Goal: Task Accomplishment & Management: Manage account settings

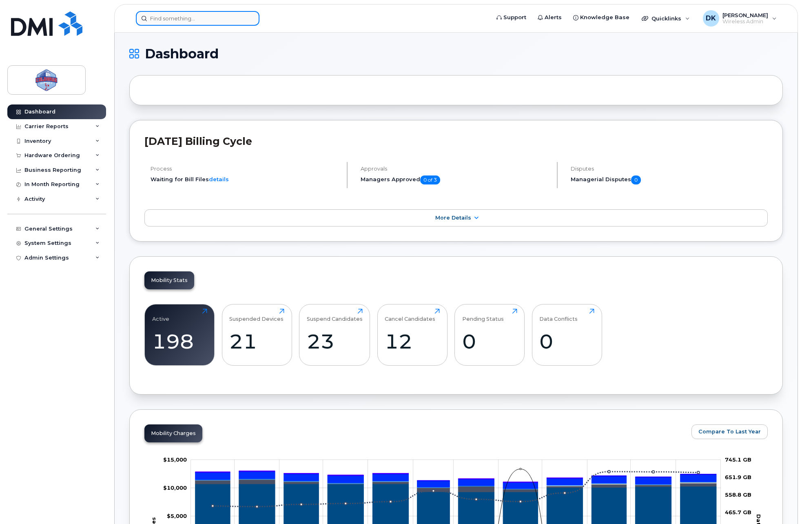
click at [238, 24] on input at bounding box center [198, 18] width 124 height 15
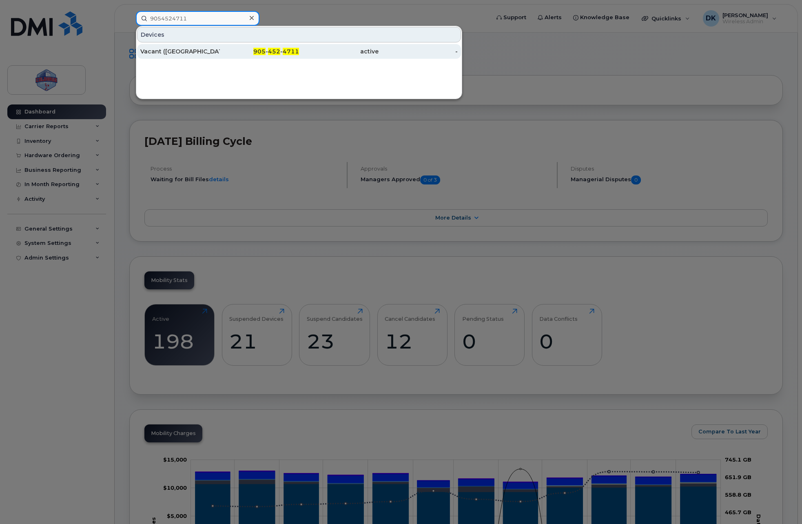
type input "9054524711"
click at [239, 55] on div "905 - 452 - 4711" at bounding box center [260, 51] width 80 height 8
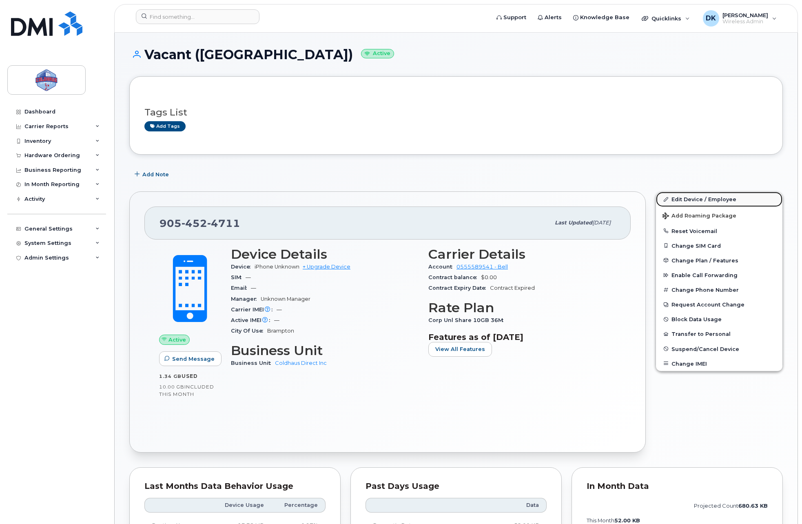
click at [701, 203] on link "Edit Device / Employee" at bounding box center [719, 199] width 126 height 15
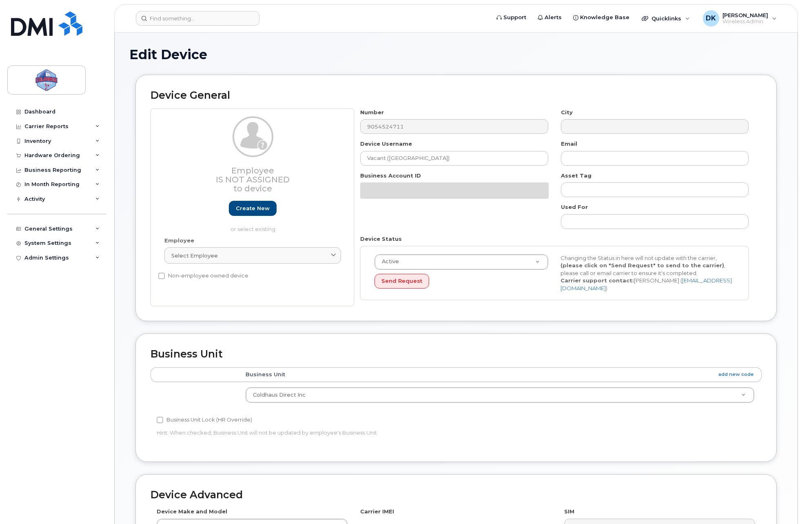
select select "43849"
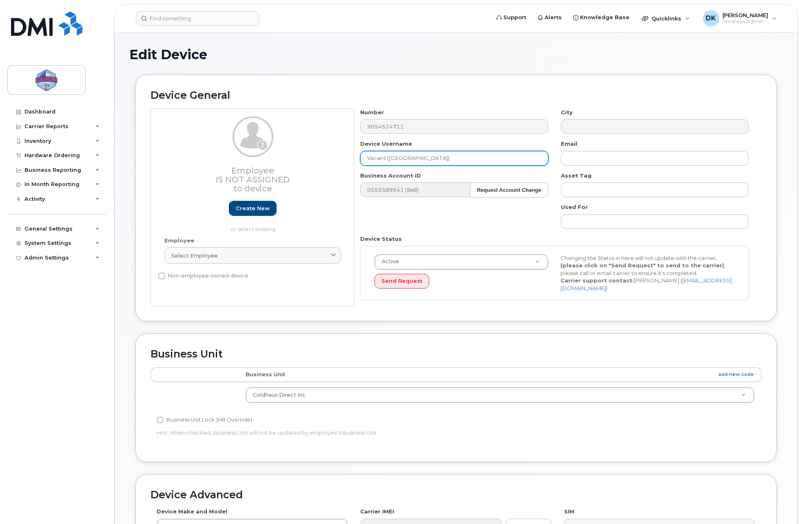
drag, startPoint x: 450, startPoint y: 161, endPoint x: 139, endPoint y: 157, distance: 311.0
click at [139, 157] on div "Device General Employee Is not assigned to device Create new or select existing…" at bounding box center [455, 198] width 641 height 246
type input "Elijah Green"
click at [764, 184] on div "Device General Employee Is not assigned to device Create new or select existing…" at bounding box center [455, 198] width 641 height 246
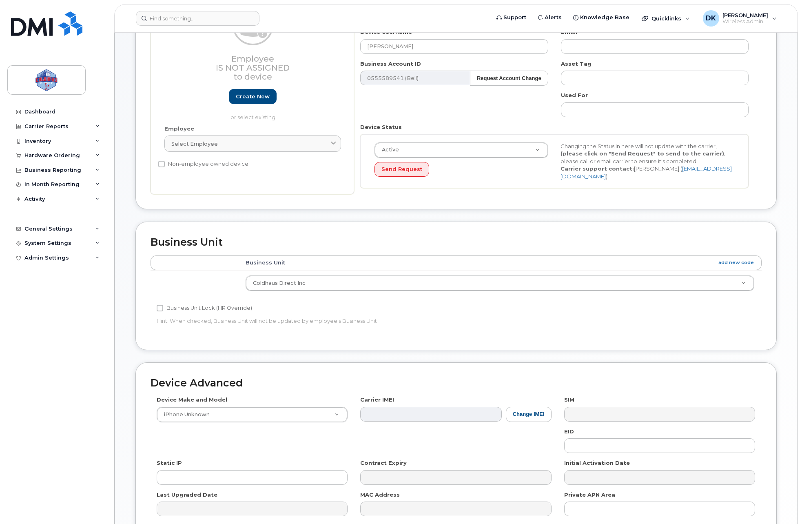
scroll to position [190, 0]
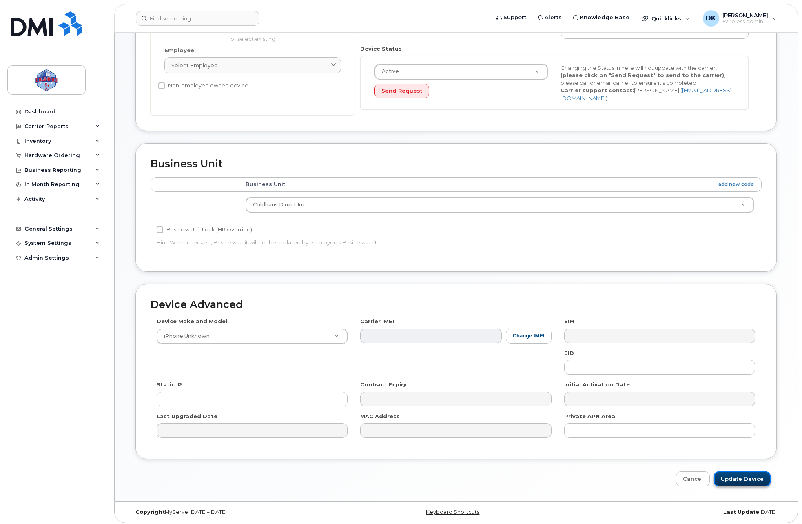
click at [758, 478] on input "Update Device" at bounding box center [742, 478] width 57 height 15
type input "Saving..."
